Goal: Transaction & Acquisition: Subscribe to service/newsletter

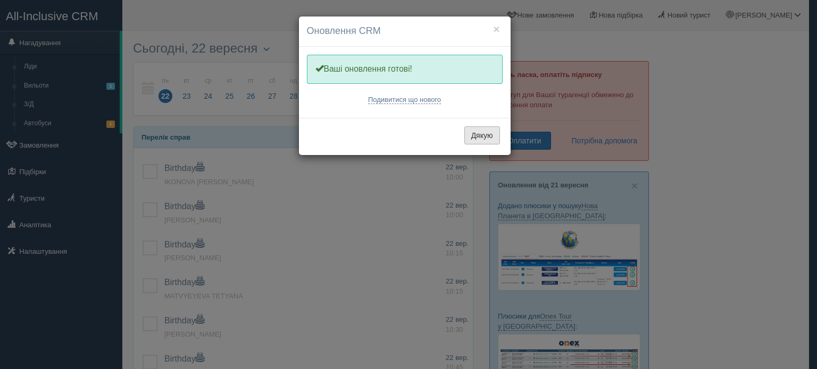
click at [490, 136] on button "Дякую" at bounding box center [482, 136] width 36 height 18
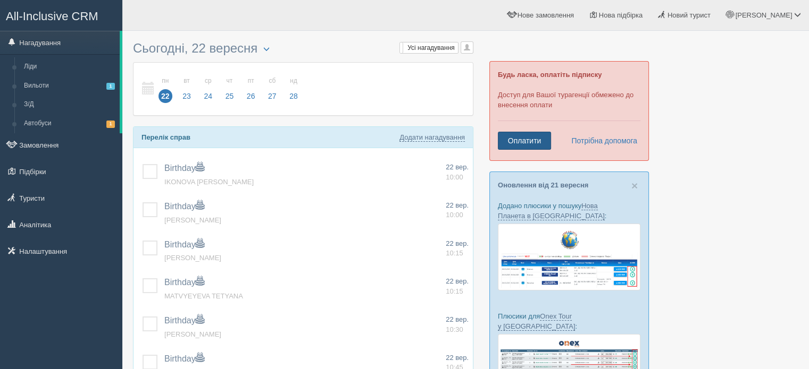
click at [526, 139] on link "Оплатити" at bounding box center [524, 141] width 53 height 18
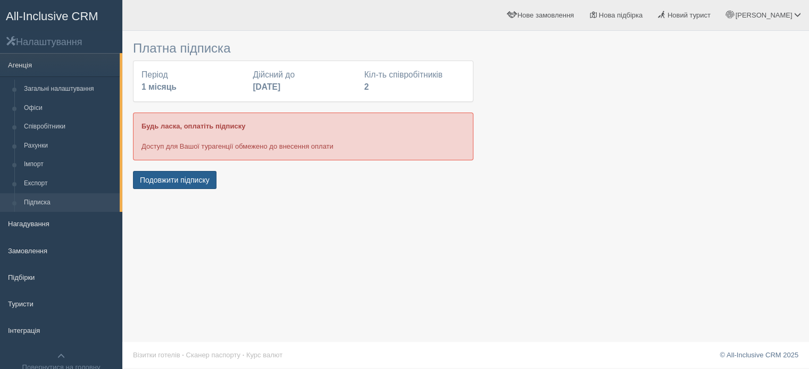
click at [188, 178] on button "Подовжити підписку" at bounding box center [174, 180] width 83 height 18
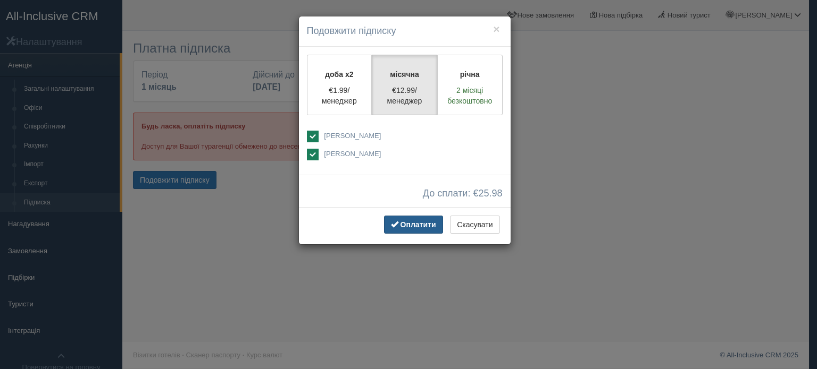
click at [418, 226] on span "Оплатити" at bounding box center [418, 225] width 36 height 9
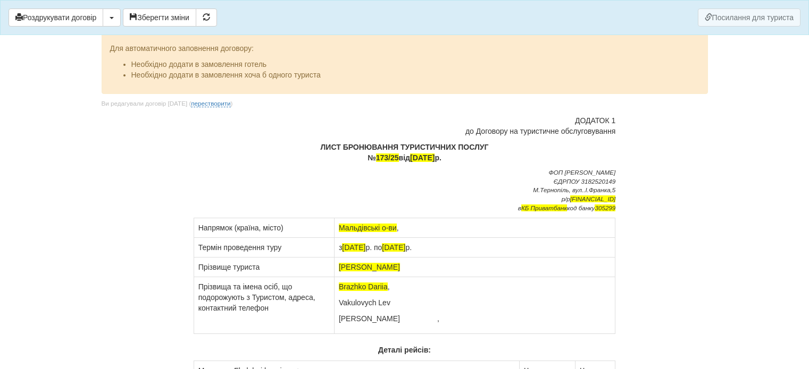
scroll to position [342, 0]
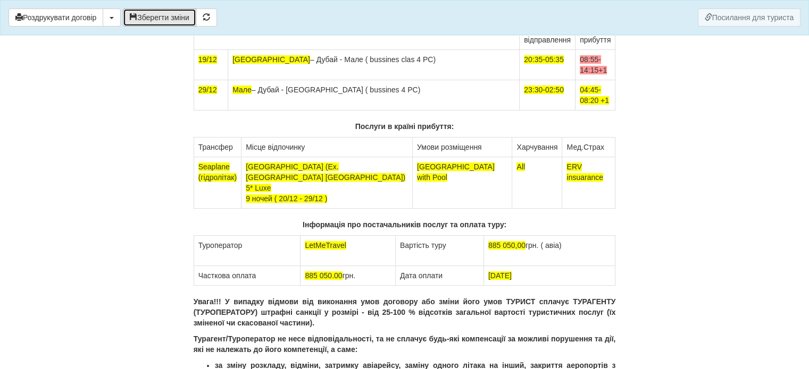
click at [172, 13] on button "Зберегти зміни" at bounding box center [159, 18] width 73 height 18
